Goal: Check status

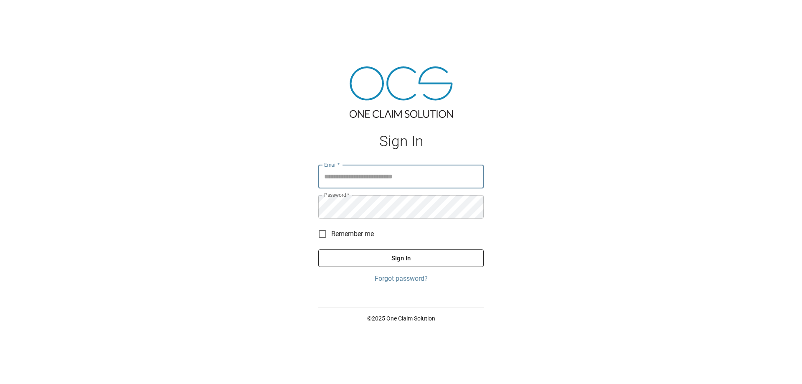
click at [371, 179] on input "Email   *" at bounding box center [400, 176] width 165 height 23
type input "**********"
click at [318, 249] on button "Sign In" at bounding box center [400, 258] width 165 height 18
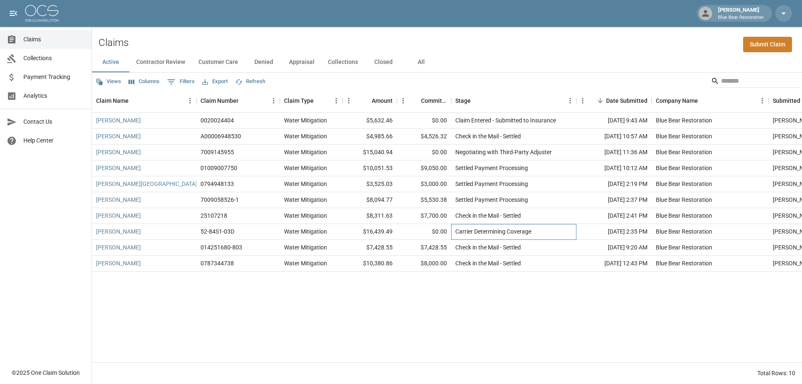
click at [494, 228] on div "Carrier Determining Coverage" at bounding box center [493, 231] width 76 height 8
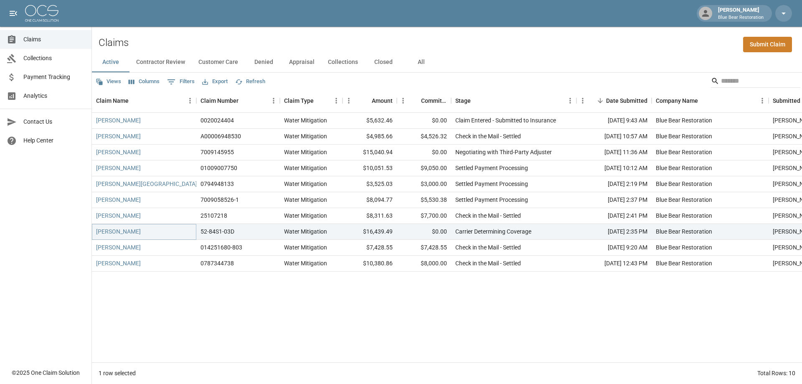
click at [118, 227] on link "[PERSON_NAME]" at bounding box center [118, 231] width 45 height 8
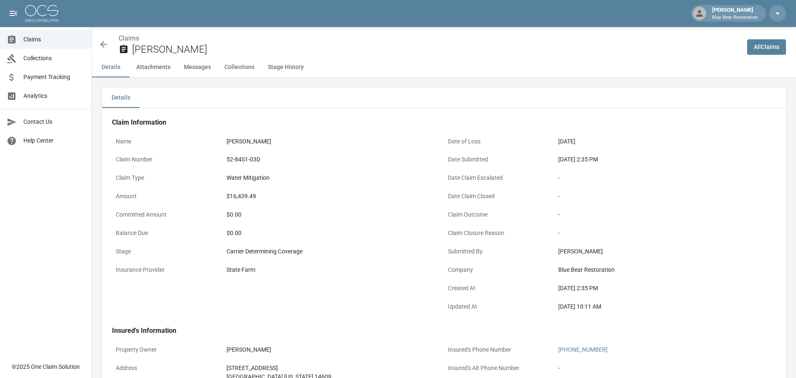
click at [43, 36] on span "Claims" at bounding box center [53, 39] width 61 height 9
